Goal: Task Accomplishment & Management: Manage account settings

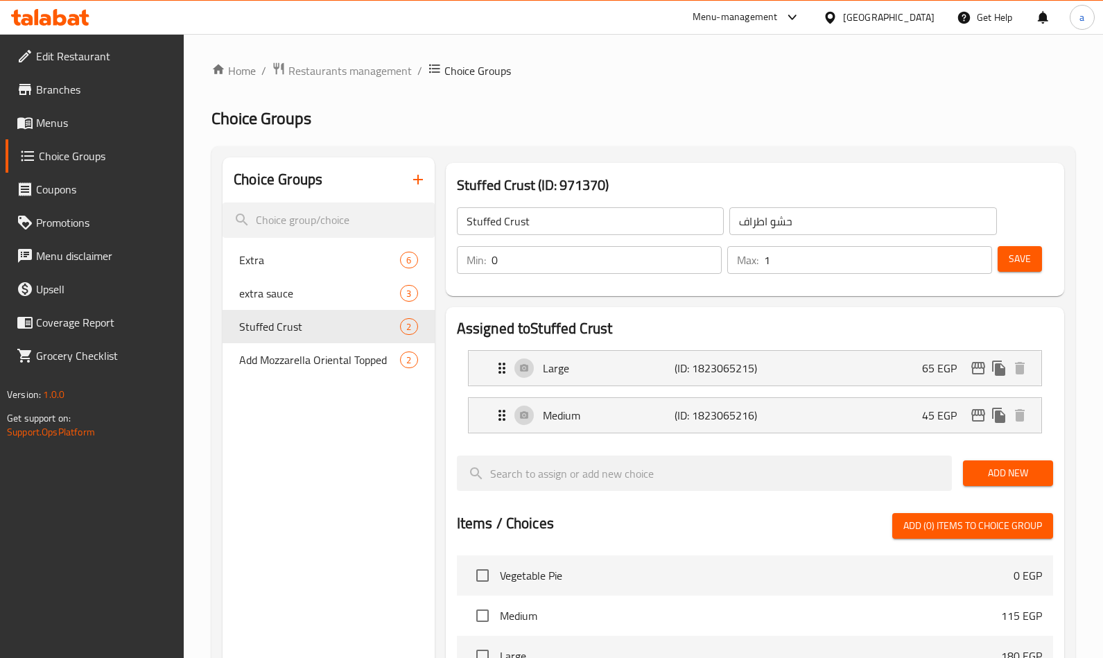
click at [85, 73] on ul "Edit Restaurant Branches Menus Choice Groups Coupons Promotions Menu disclaimer…" at bounding box center [87, 206] width 195 height 333
click at [80, 85] on span "Branches" at bounding box center [104, 89] width 137 height 17
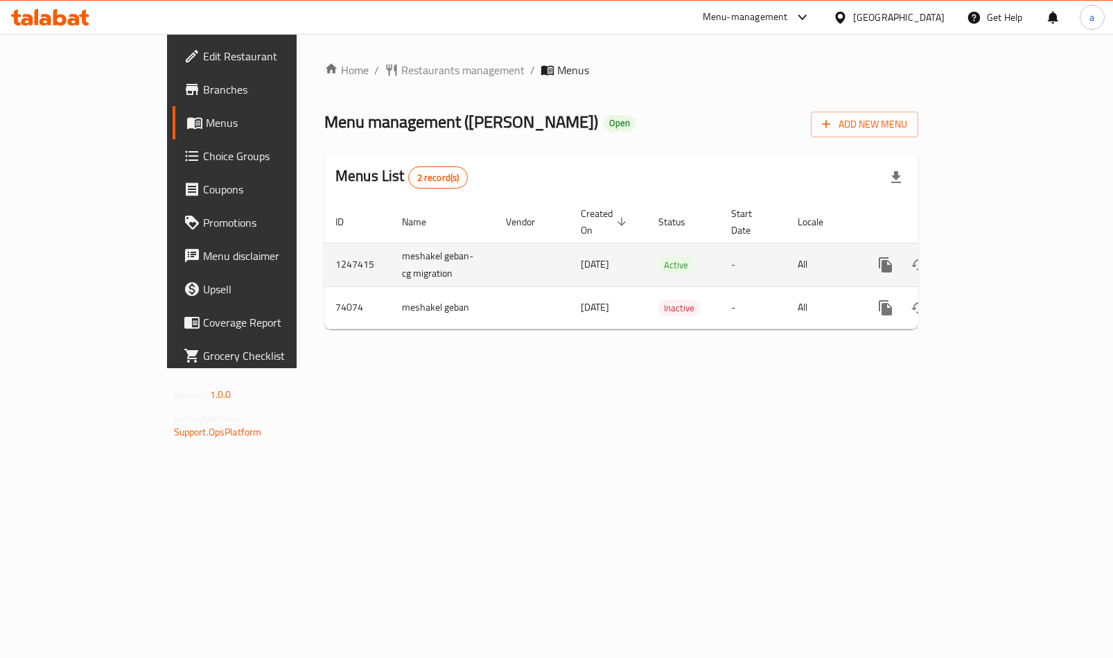
click at [994, 256] on icon "enhanced table" at bounding box center [985, 264] width 17 height 17
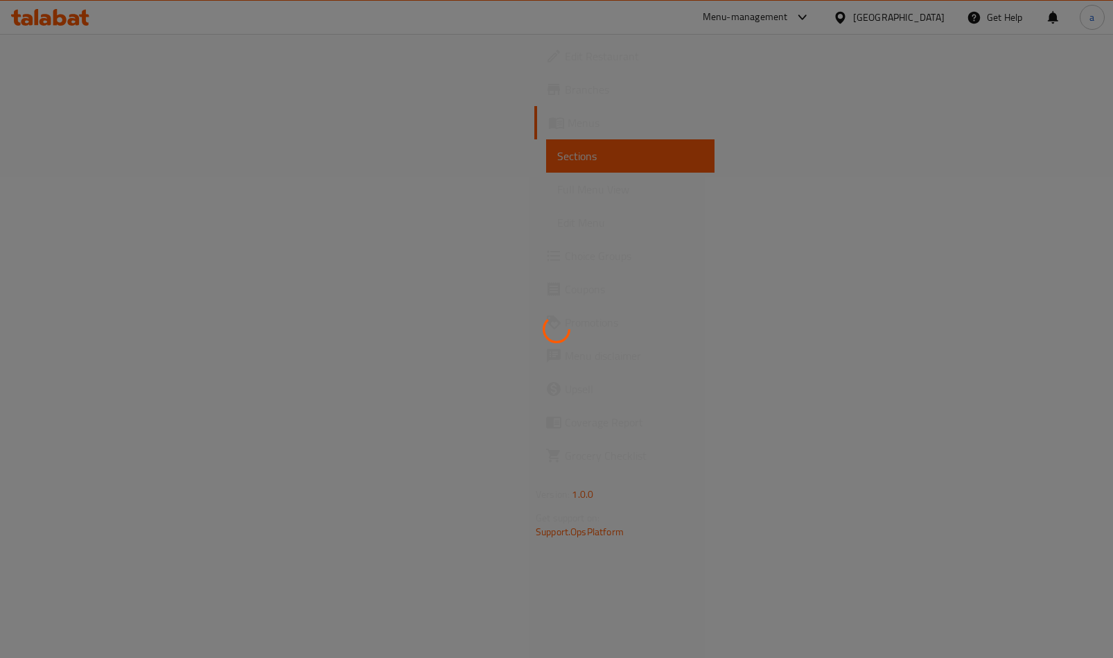
click at [67, 223] on div at bounding box center [556, 329] width 1113 height 658
click at [67, 222] on div at bounding box center [556, 329] width 1113 height 658
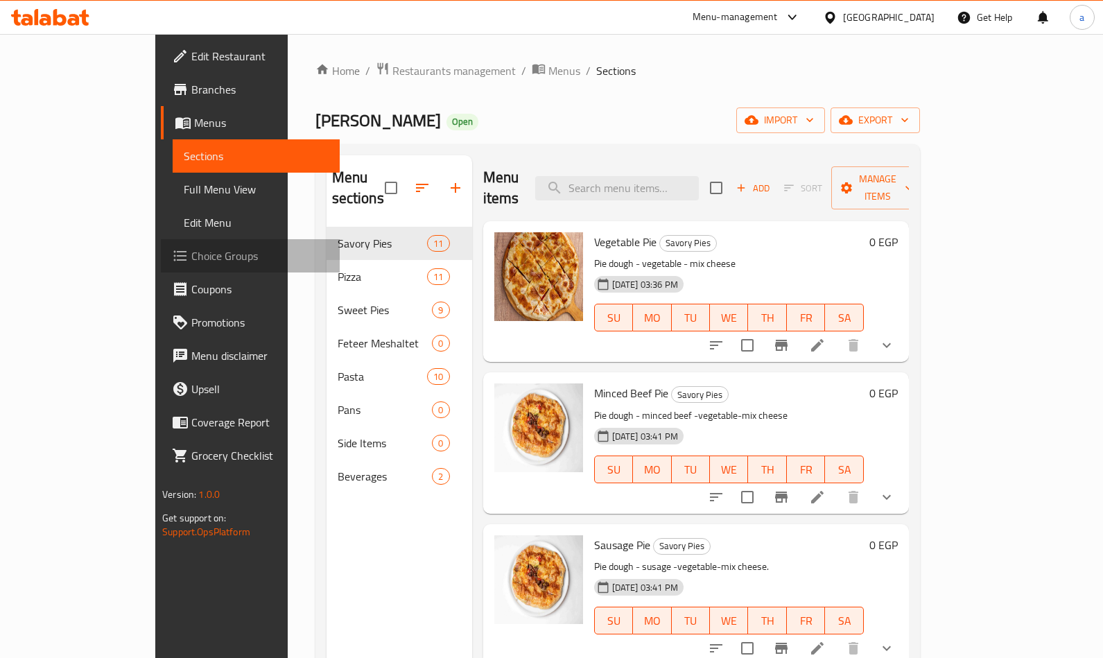
click at [191, 253] on span "Choice Groups" at bounding box center [259, 255] width 137 height 17
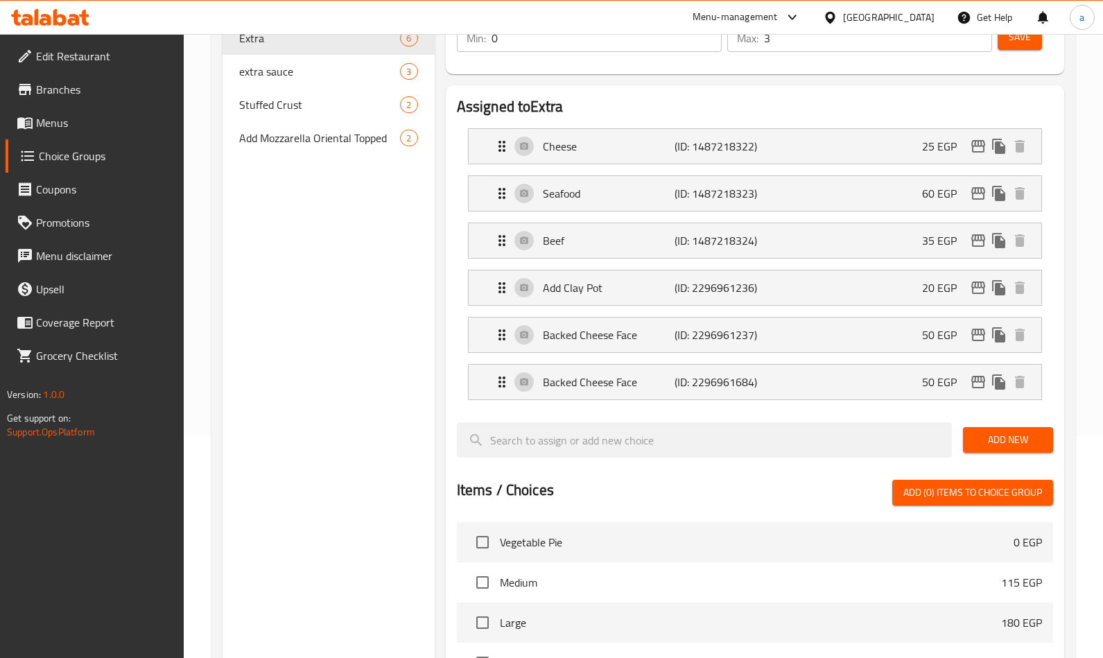
scroll to position [73, 0]
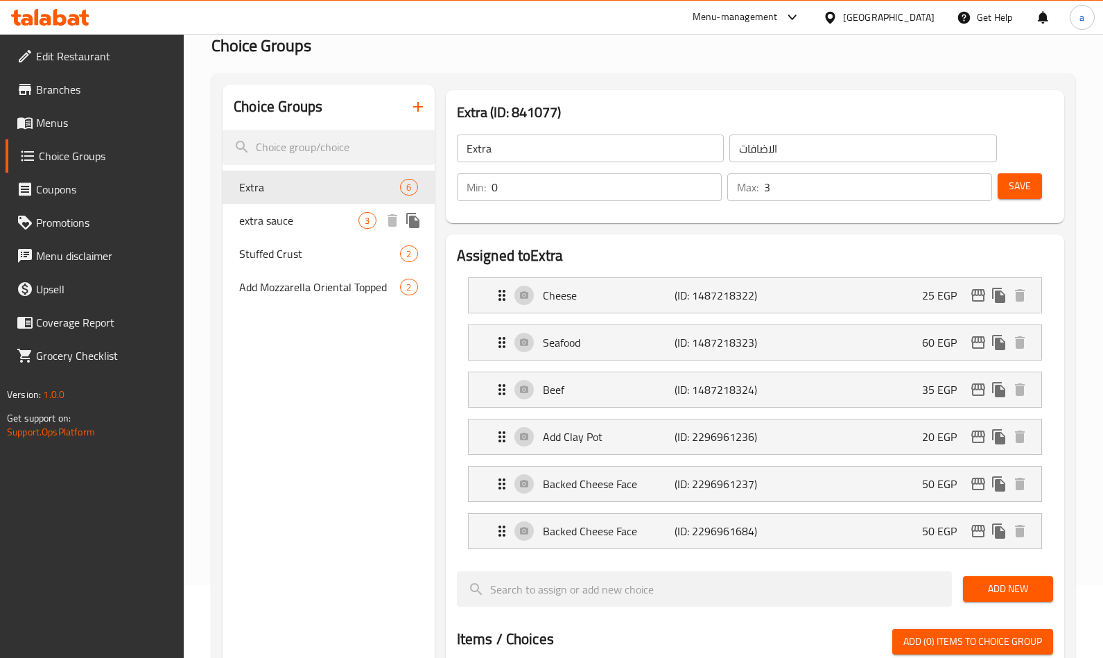
drag, startPoint x: 299, startPoint y: 229, endPoint x: 313, endPoint y: 225, distance: 15.1
click at [299, 229] on div "extra sauce 3" at bounding box center [328, 220] width 211 height 33
type input "extra sauce"
type input "اضافه صوص"
type input "1"
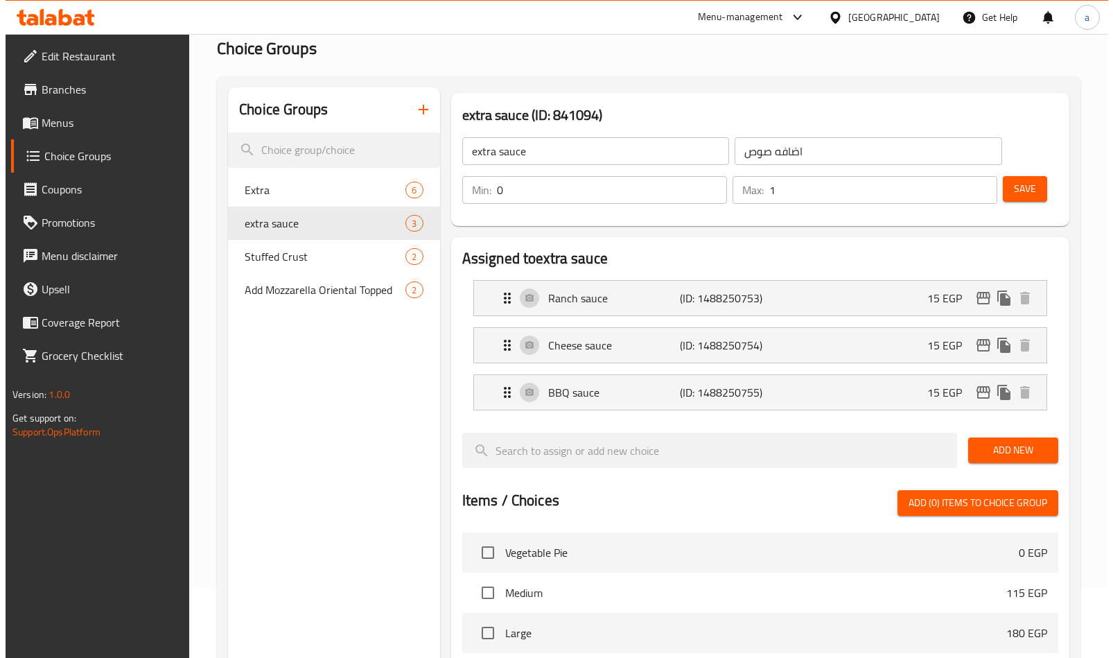
scroll to position [0, 0]
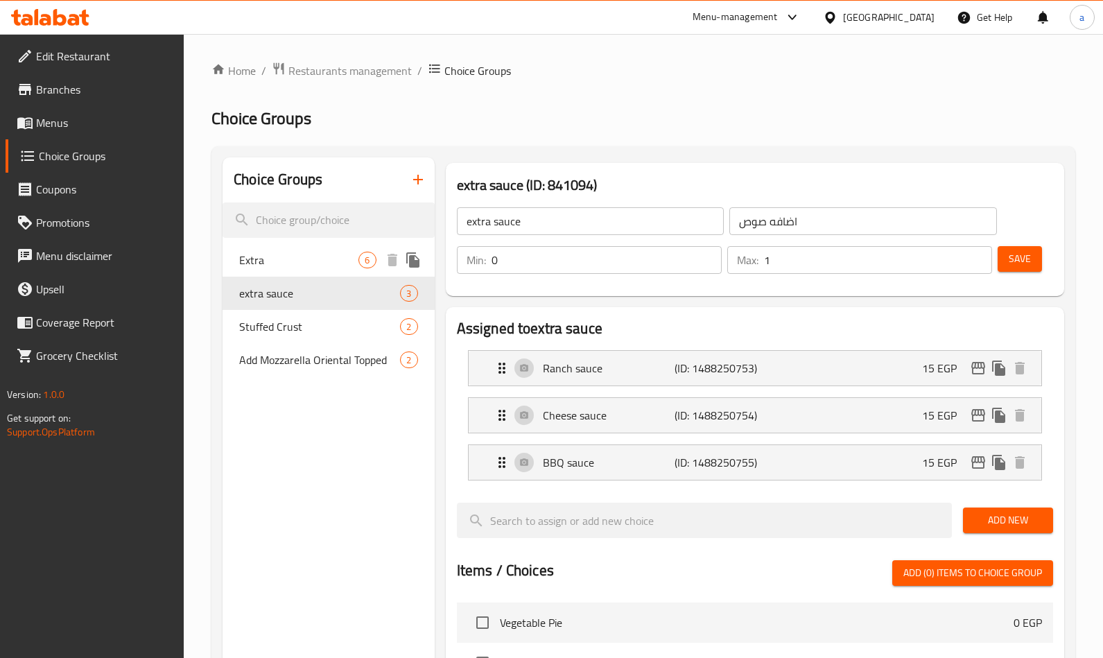
click at [305, 261] on span "Extra" at bounding box center [298, 260] width 119 height 17
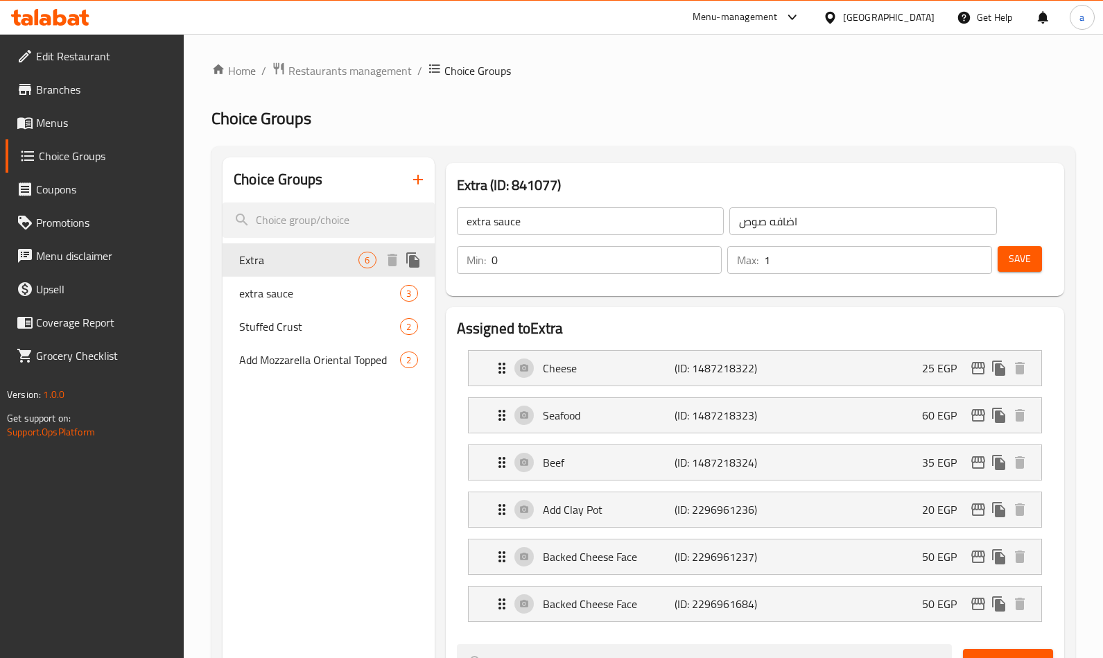
type input "Extra"
type input "الاضافات"
type input "3"
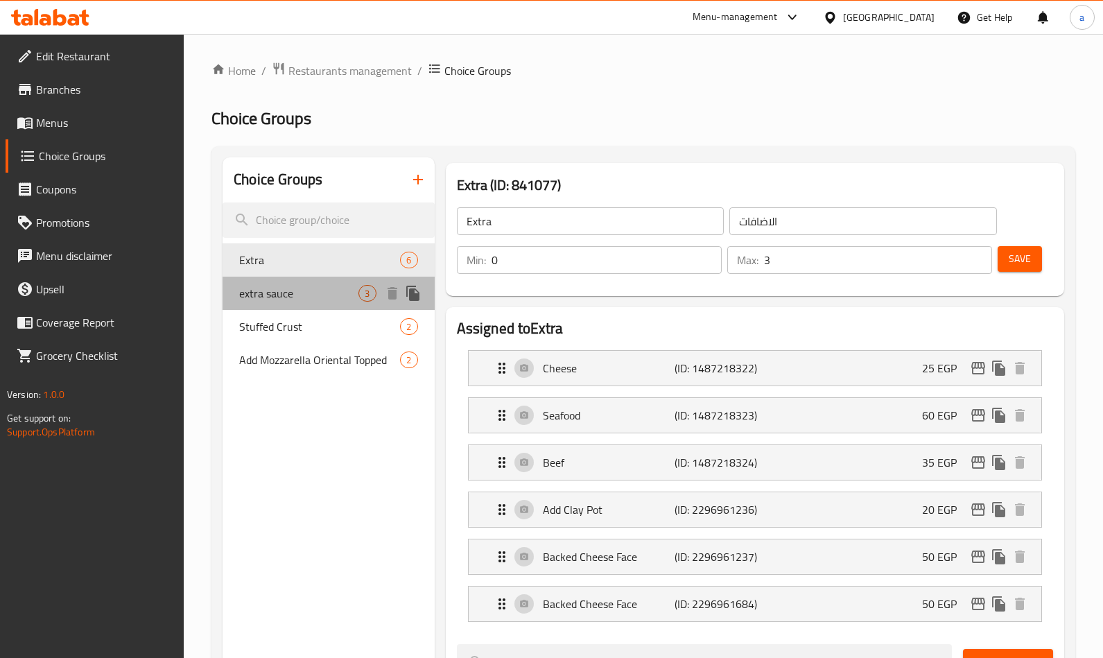
drag, startPoint x: 266, startPoint y: 285, endPoint x: 281, endPoint y: 277, distance: 16.4
click at [266, 285] on span "extra sauce" at bounding box center [298, 293] width 119 height 17
type input "extra sauce"
type input "اضافه صوص"
type input "1"
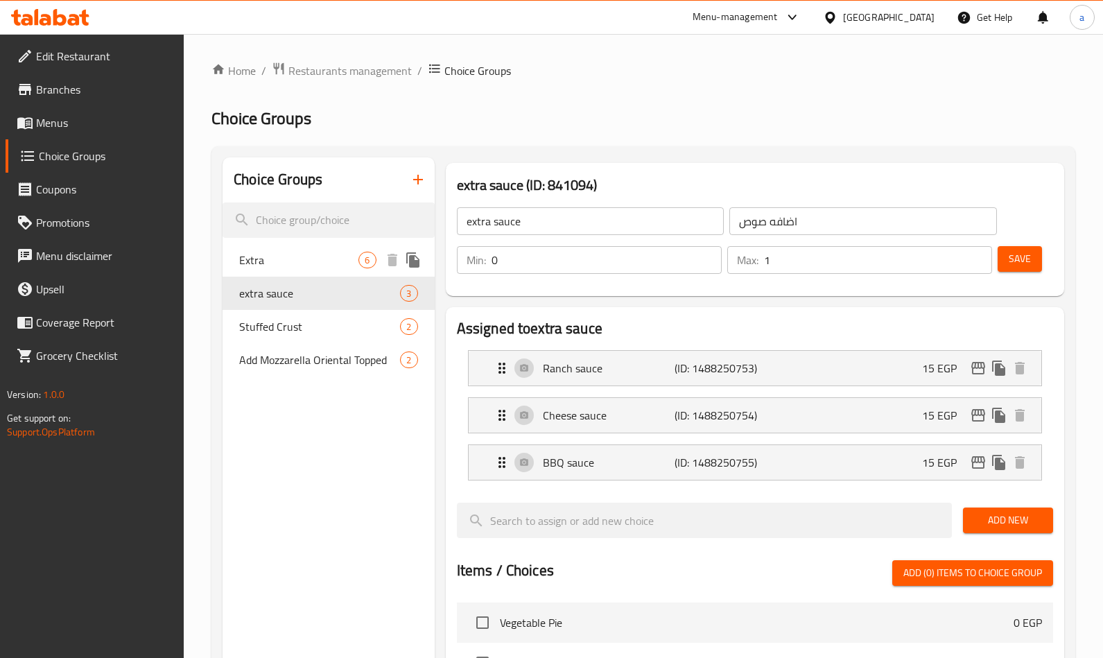
click at [259, 261] on span "Extra" at bounding box center [298, 260] width 119 height 17
type input "Extra"
type input "الاضافات"
type input "3"
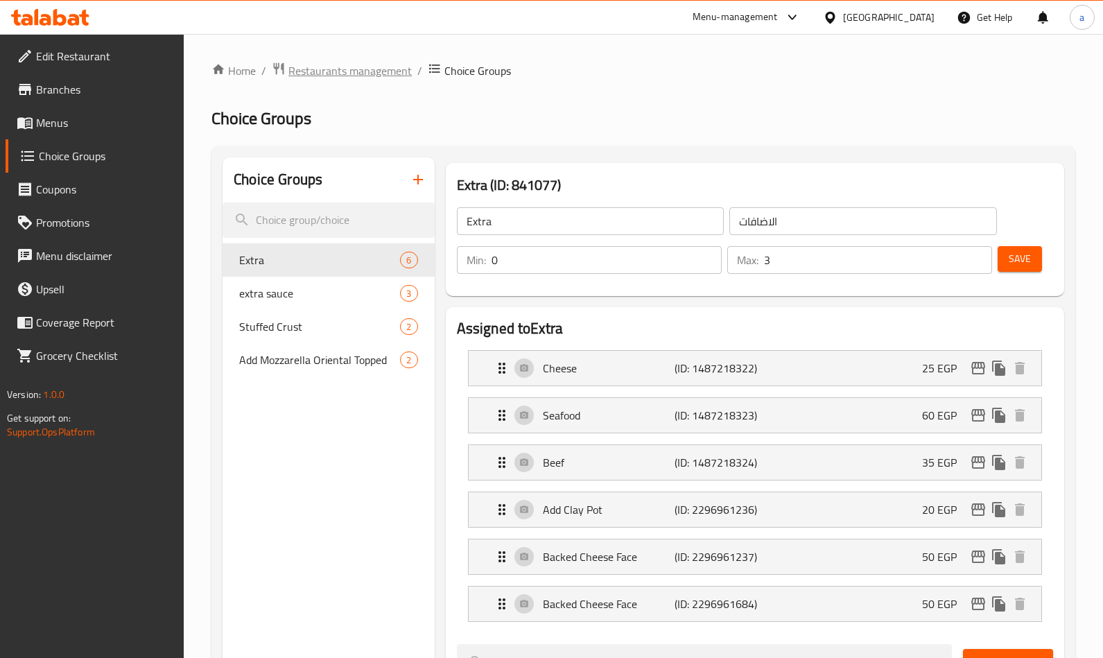
click at [348, 75] on span "Restaurants management" at bounding box center [349, 70] width 123 height 17
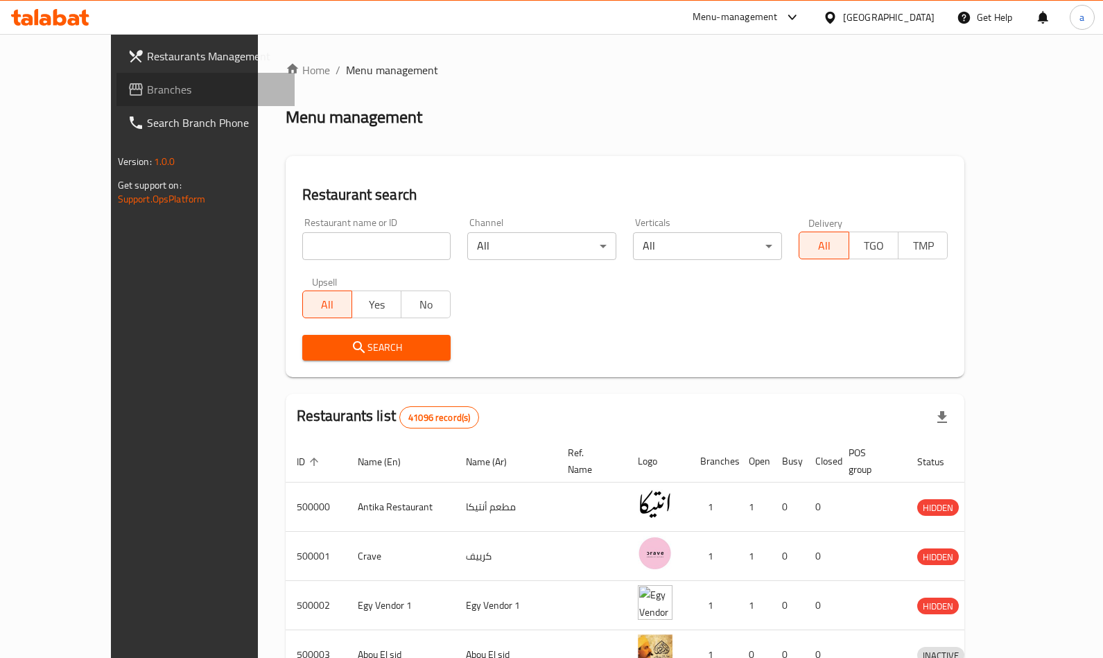
click at [128, 85] on span at bounding box center [137, 89] width 19 height 17
